Goal: Information Seeking & Learning: Understand process/instructions

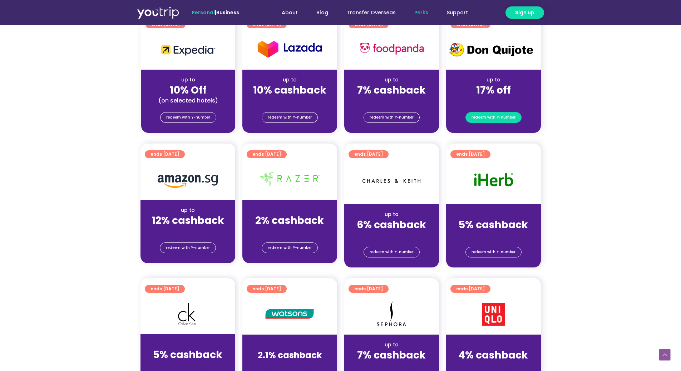
scroll to position [179, 0]
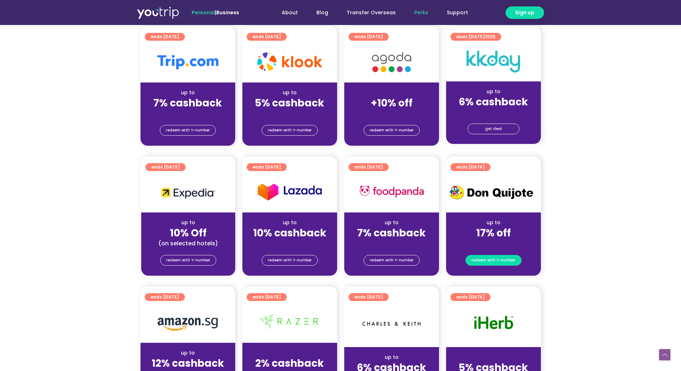
click at [475, 264] on span "redeem with Y-number" at bounding box center [493, 260] width 44 height 10
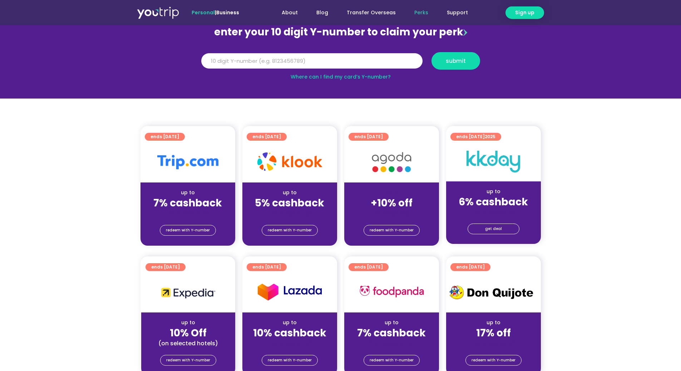
scroll to position [222, 0]
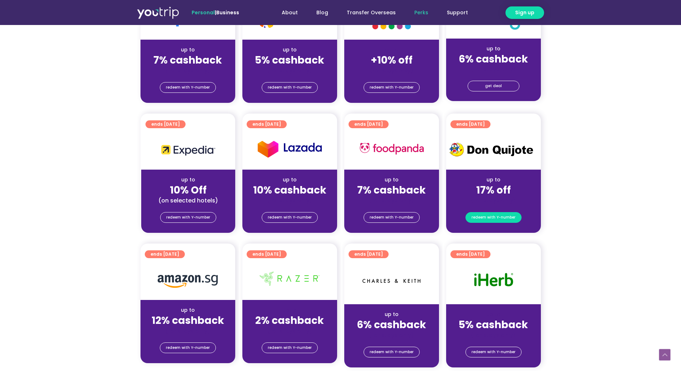
click at [484, 214] on span "redeem with Y-number" at bounding box center [493, 218] width 44 height 10
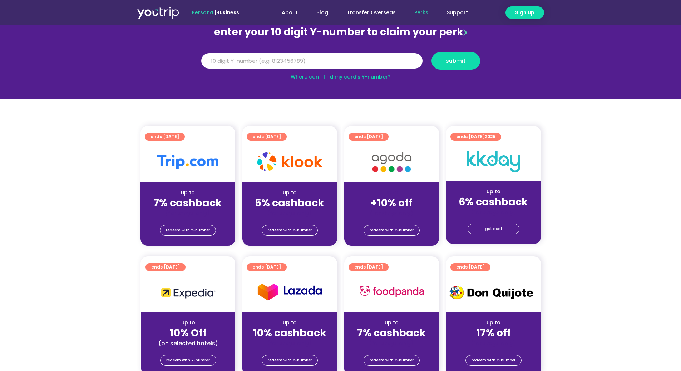
click at [368, 77] on link "Where can I find my card’s Y-number?" at bounding box center [340, 76] width 100 height 7
click at [185, 162] on img at bounding box center [187, 162] width 61 height 14
click at [189, 201] on strong "7% cashback" at bounding box center [187, 203] width 69 height 14
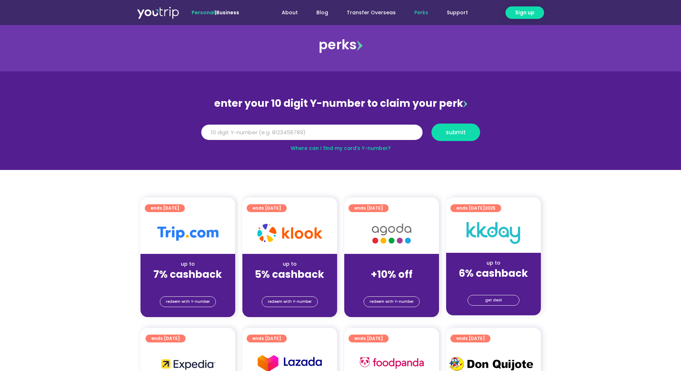
scroll to position [0, 0]
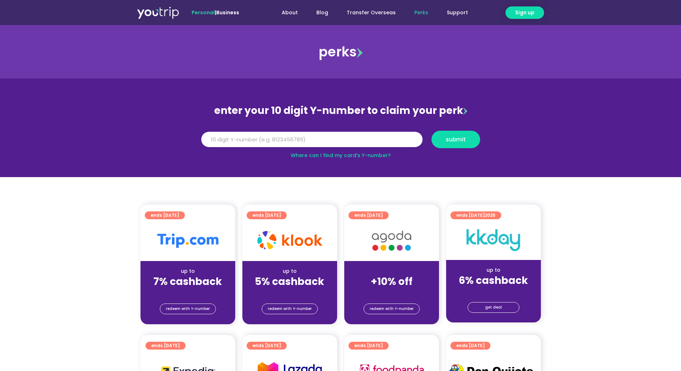
click at [334, 56] on div "perks" at bounding box center [340, 52] width 681 height 29
click at [338, 52] on div "perks" at bounding box center [340, 52] width 681 height 29
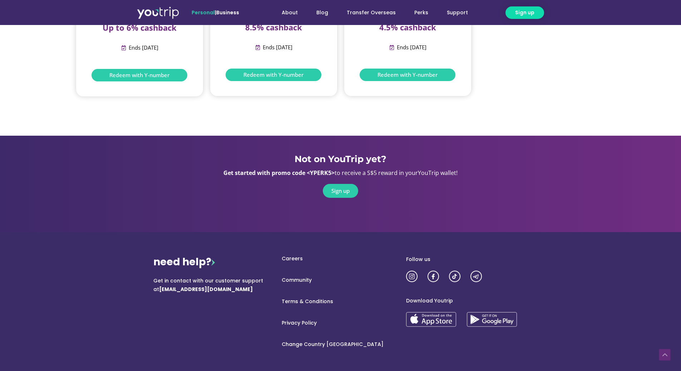
scroll to position [1036, 0]
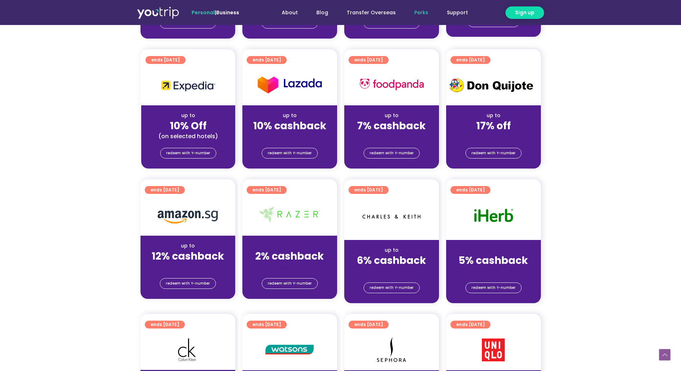
scroll to position [250, 0]
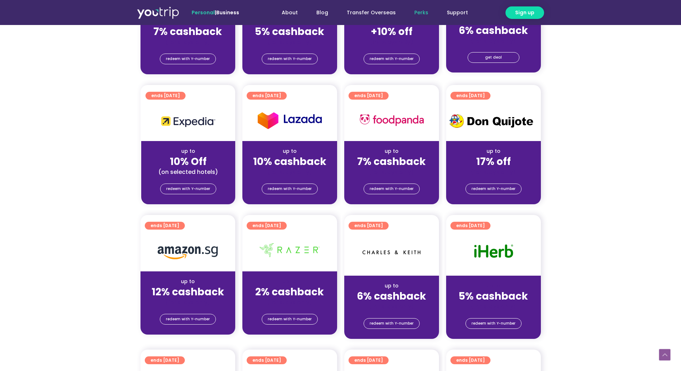
click at [503, 134] on div at bounding box center [493, 120] width 95 height 41
click at [489, 110] on div at bounding box center [493, 120] width 95 height 41
click at [463, 94] on span "ends [DATE]" at bounding box center [470, 96] width 29 height 8
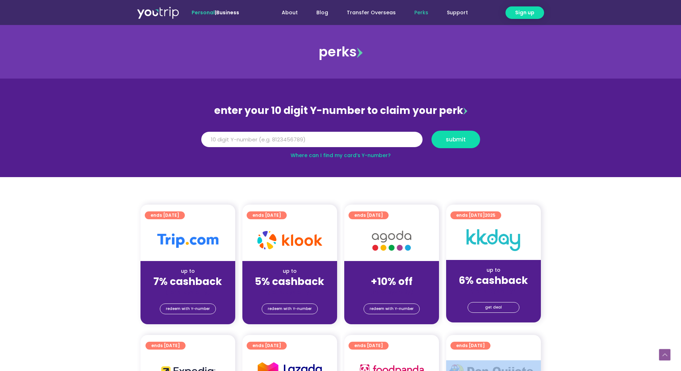
scroll to position [143, 0]
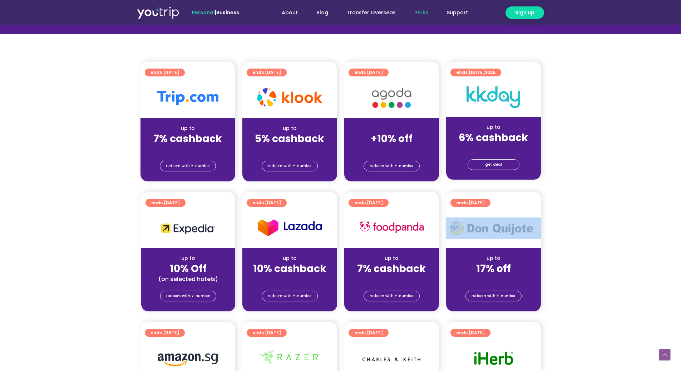
click at [479, 203] on span "ends [DATE]" at bounding box center [470, 203] width 29 height 8
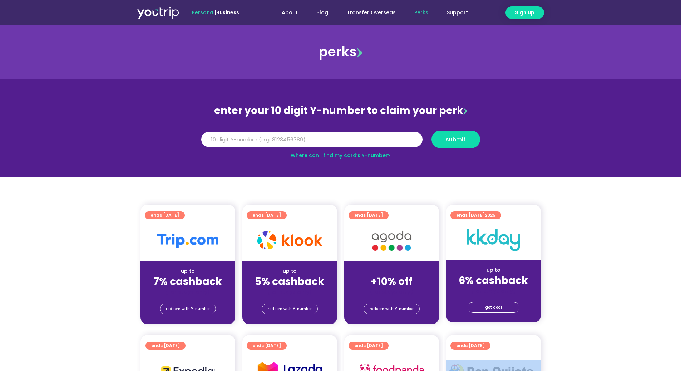
scroll to position [107, 0]
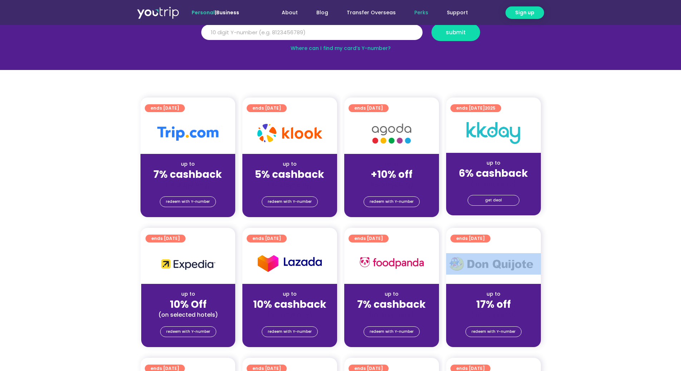
click at [574, 256] on section "ends 31 Dec 2025 up to 10% Off (on selected hotels) redeem with Y-number ends 3…" at bounding box center [340, 292] width 681 height 128
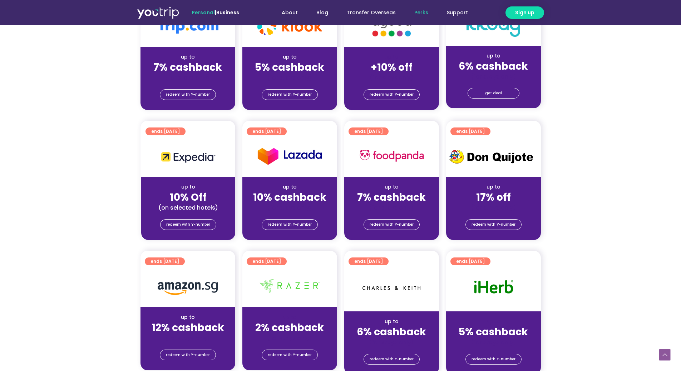
scroll to position [71, 0]
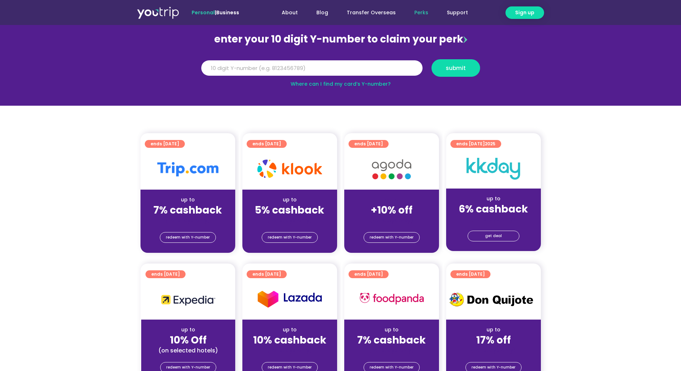
click at [348, 83] on link "Where can I find my card’s Y-number?" at bounding box center [340, 83] width 100 height 7
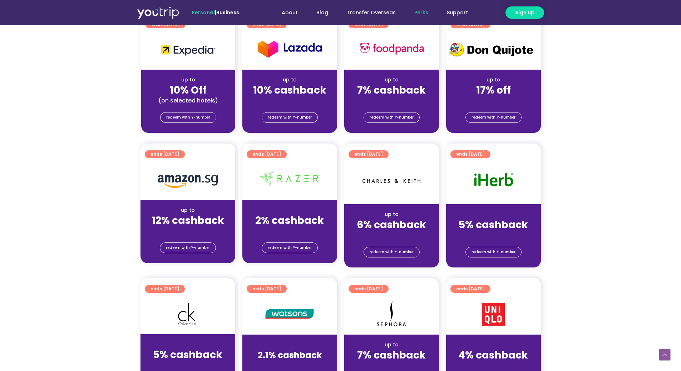
scroll to position [393, 0]
